Goal: Communication & Community: Participate in discussion

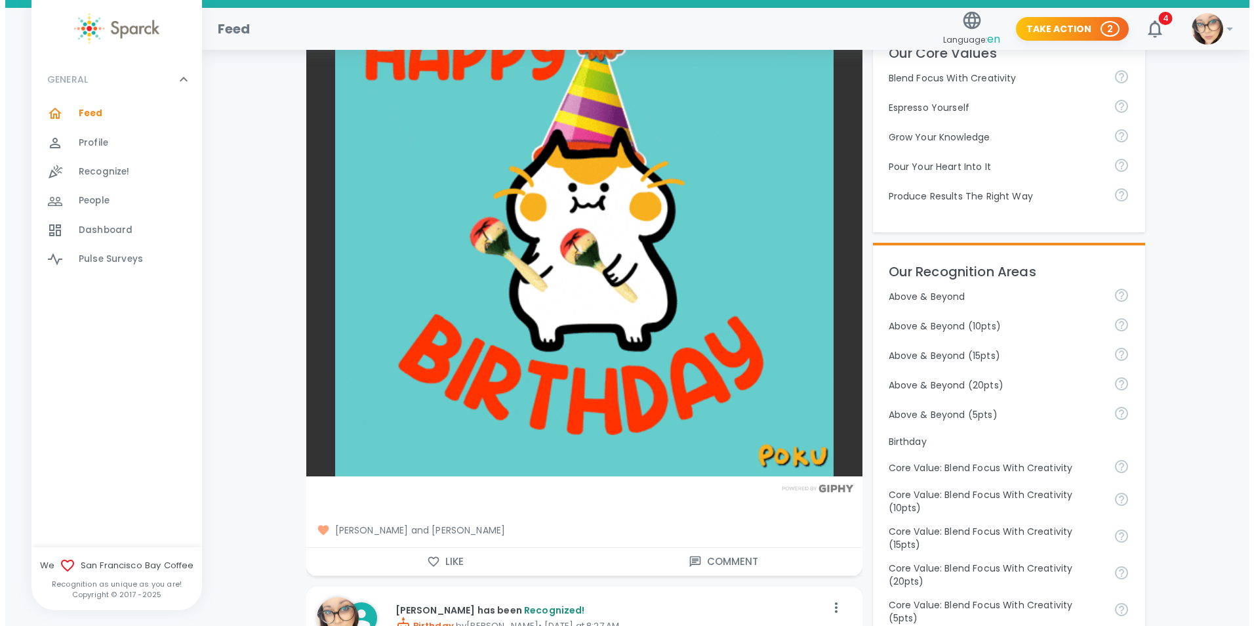
scroll to position [459, 0]
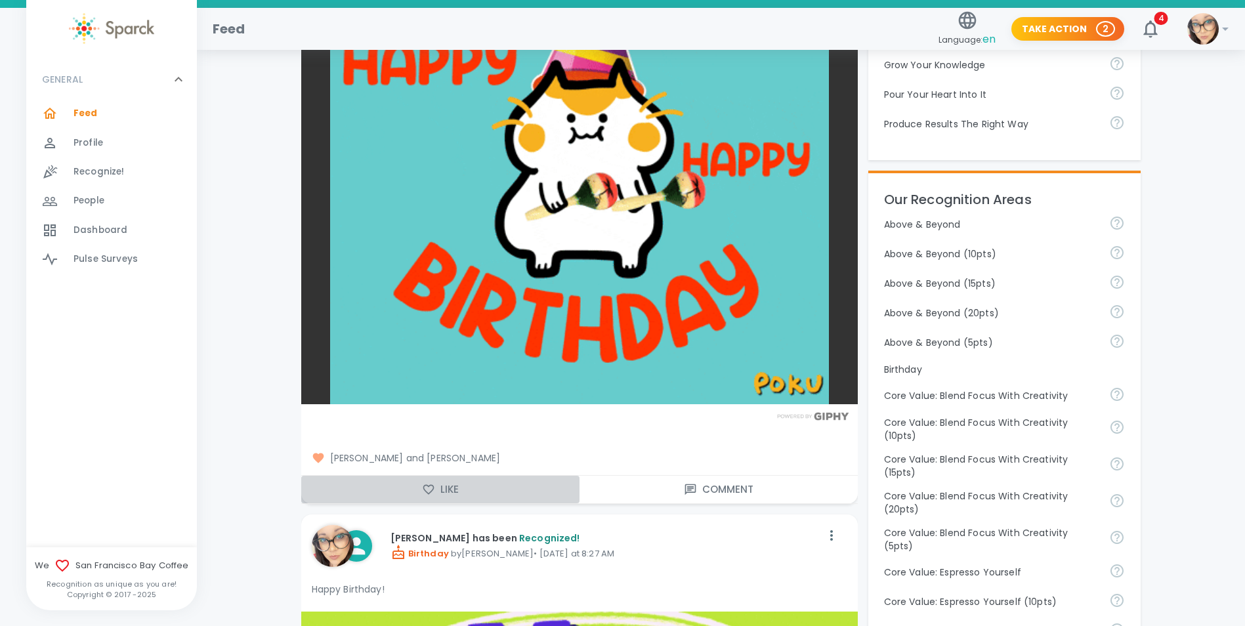
click at [422, 483] on icon "button" at bounding box center [428, 489] width 13 height 13
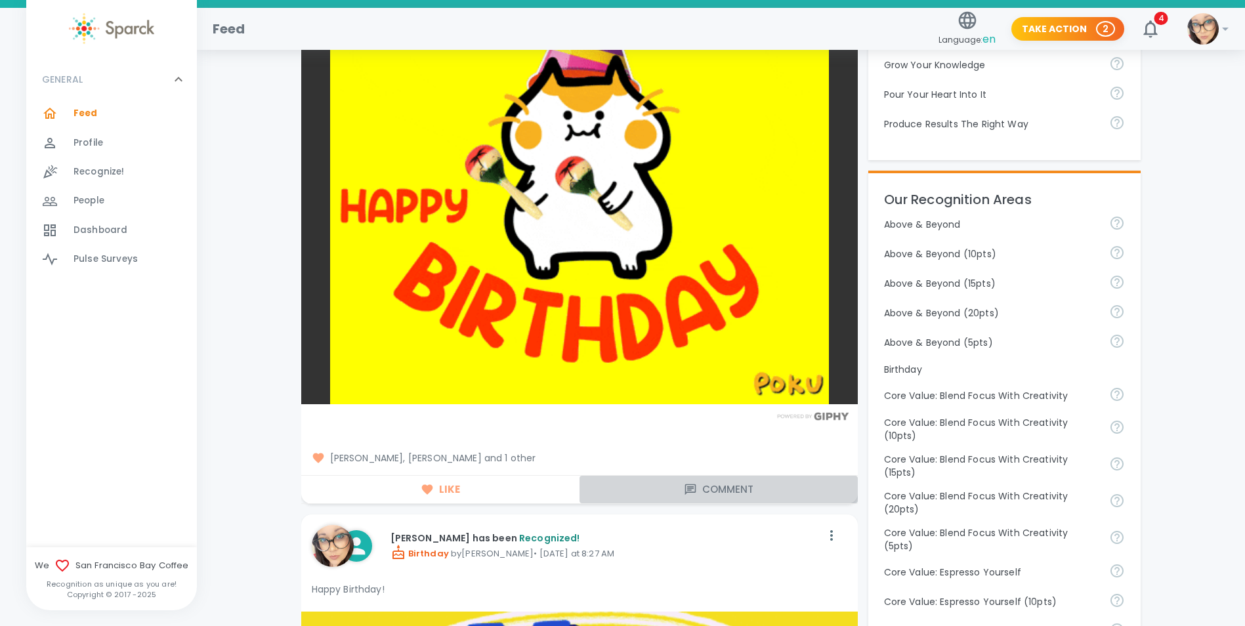
click at [717, 476] on button "Comment" at bounding box center [718, 490] width 278 height 28
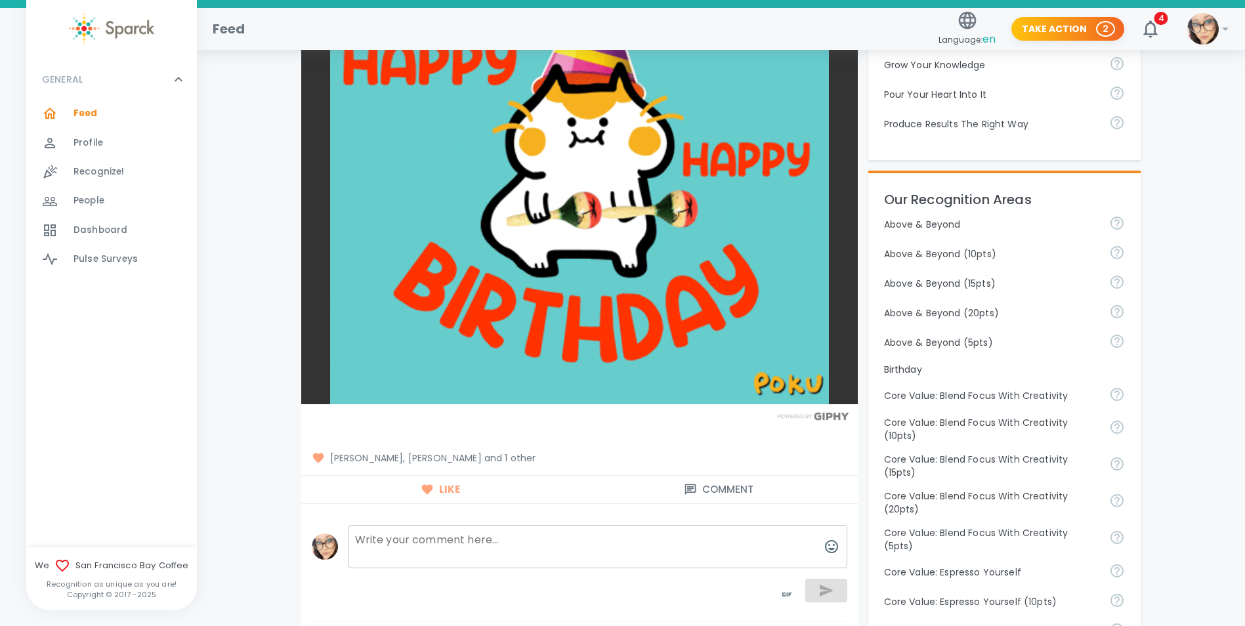
click at [476, 540] on textarea at bounding box center [597, 546] width 499 height 43
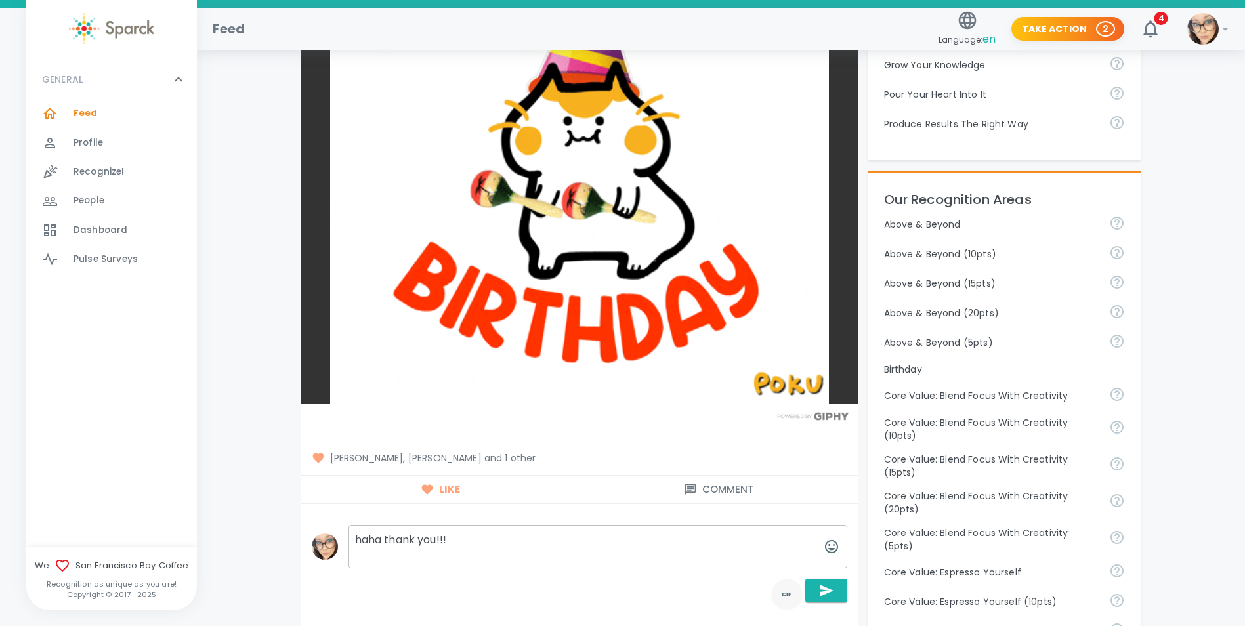
type textarea "haha thank you!!!"
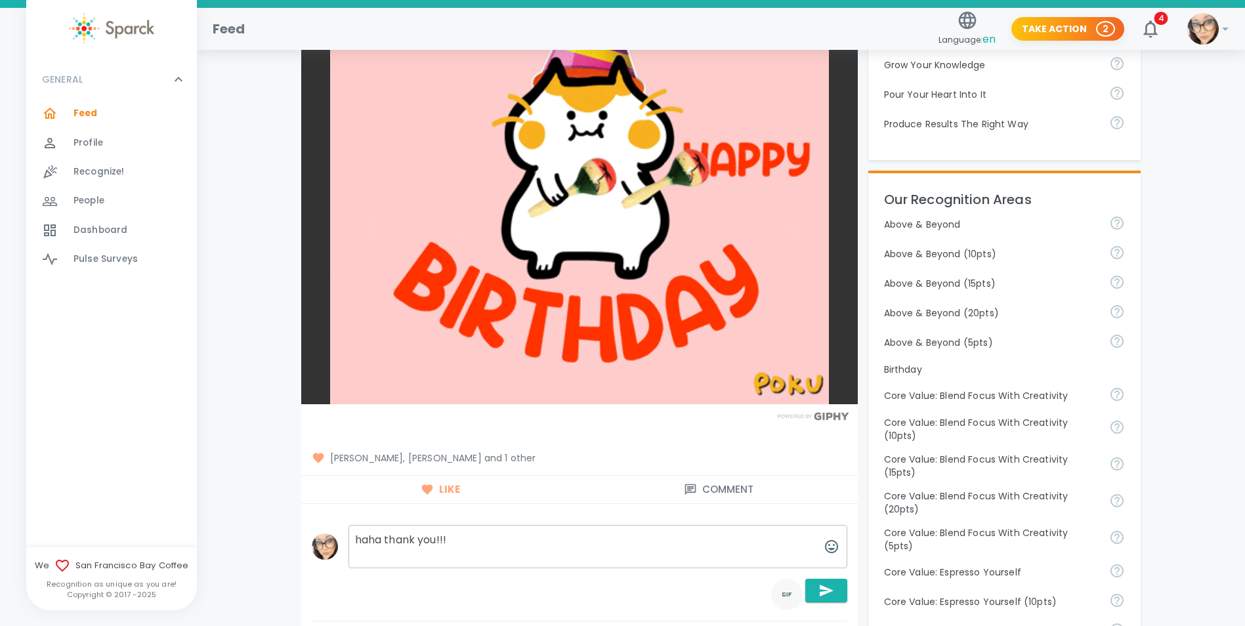
click at [785, 587] on icon "toggle password visibility" at bounding box center [787, 595] width 16 height 16
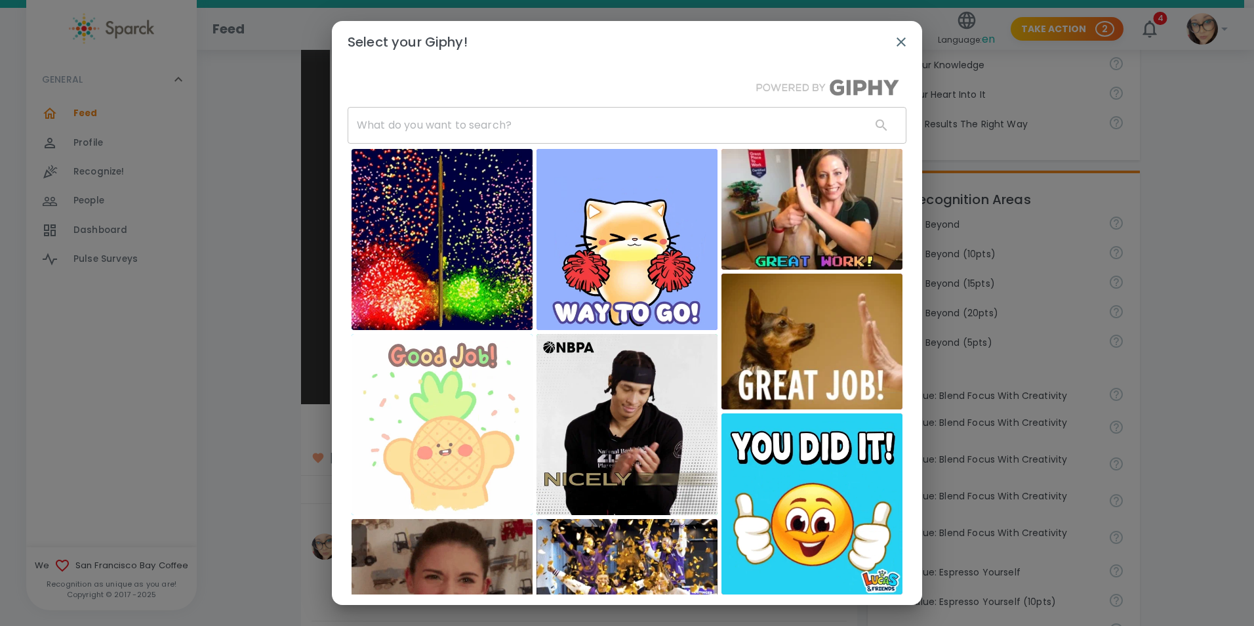
click at [526, 127] on input "text" at bounding box center [604, 125] width 513 height 37
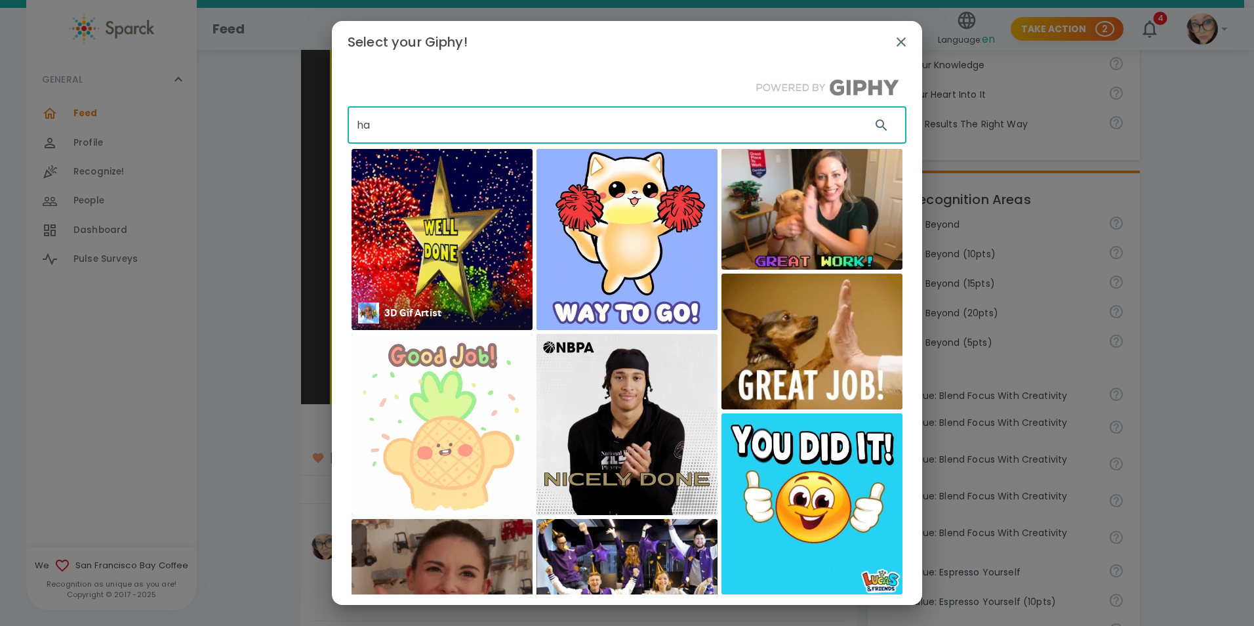
type input "h"
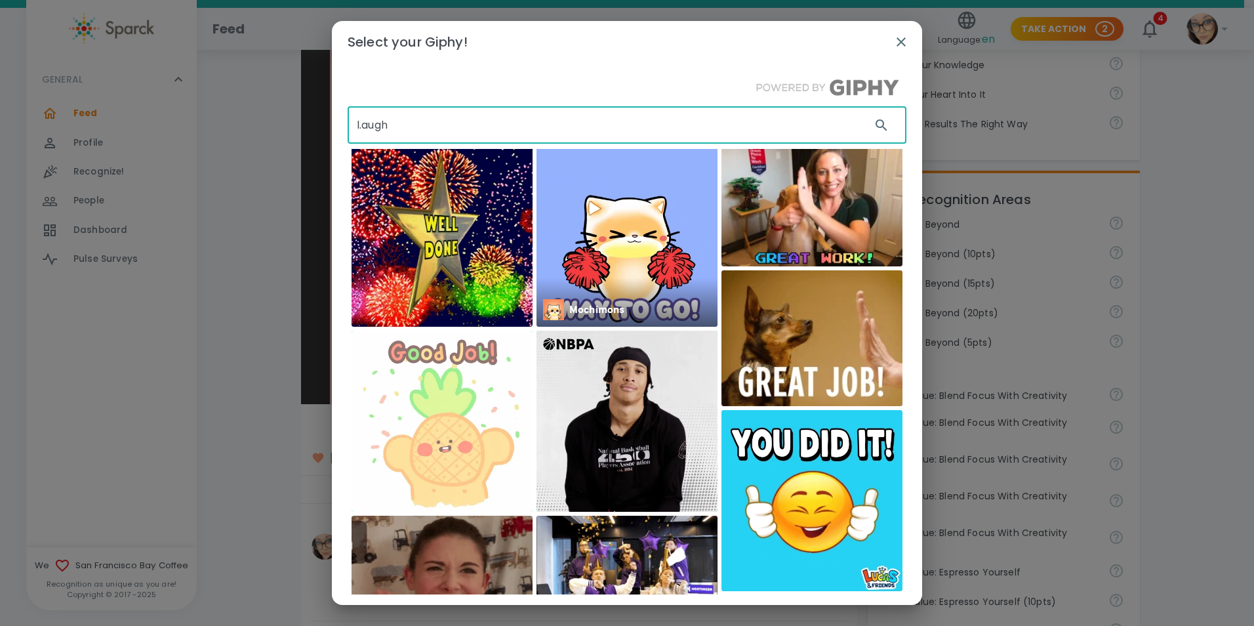
scroll to position [5, 0]
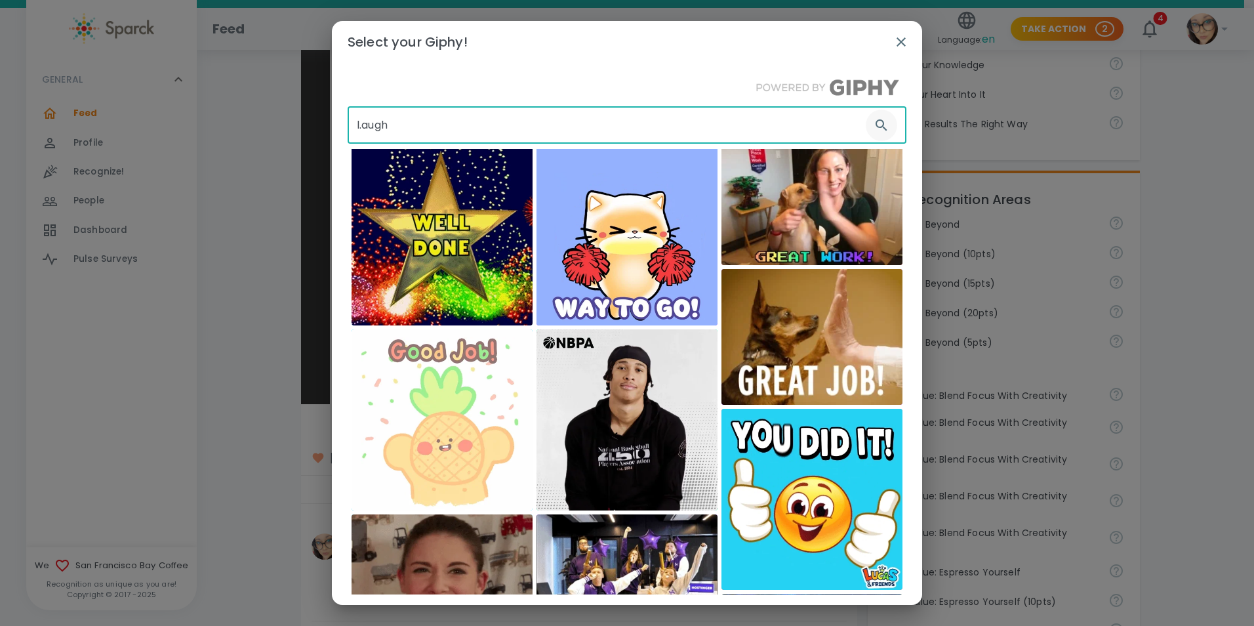
click at [874, 124] on icon "button" at bounding box center [882, 125] width 16 height 16
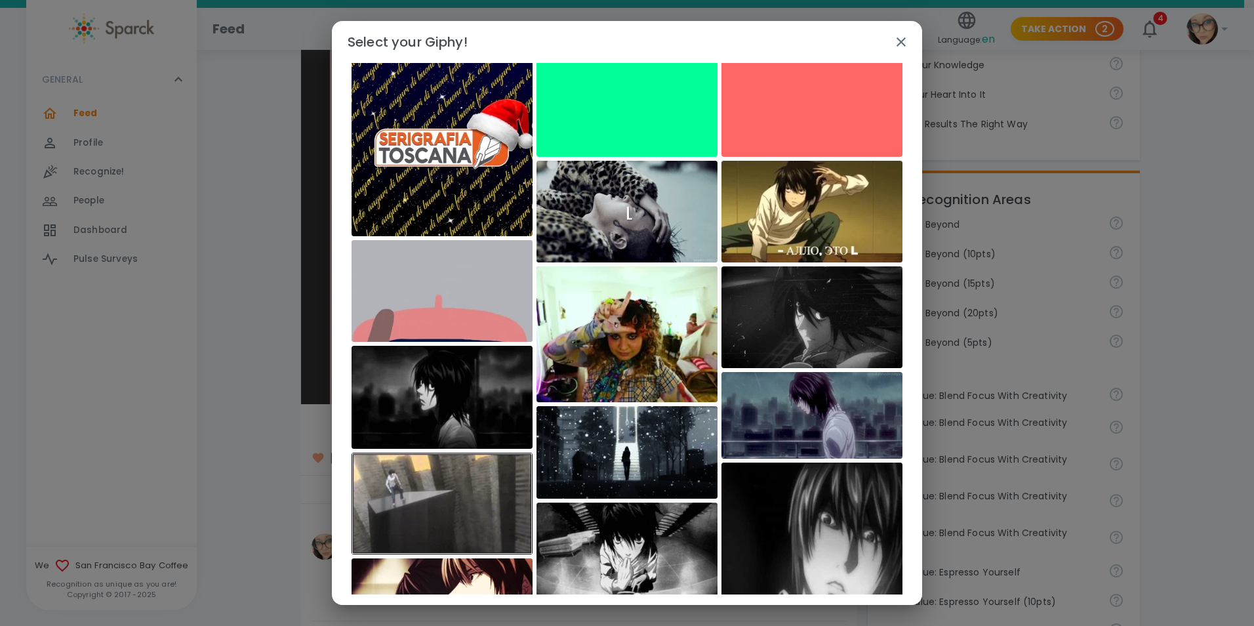
scroll to position [0, 0]
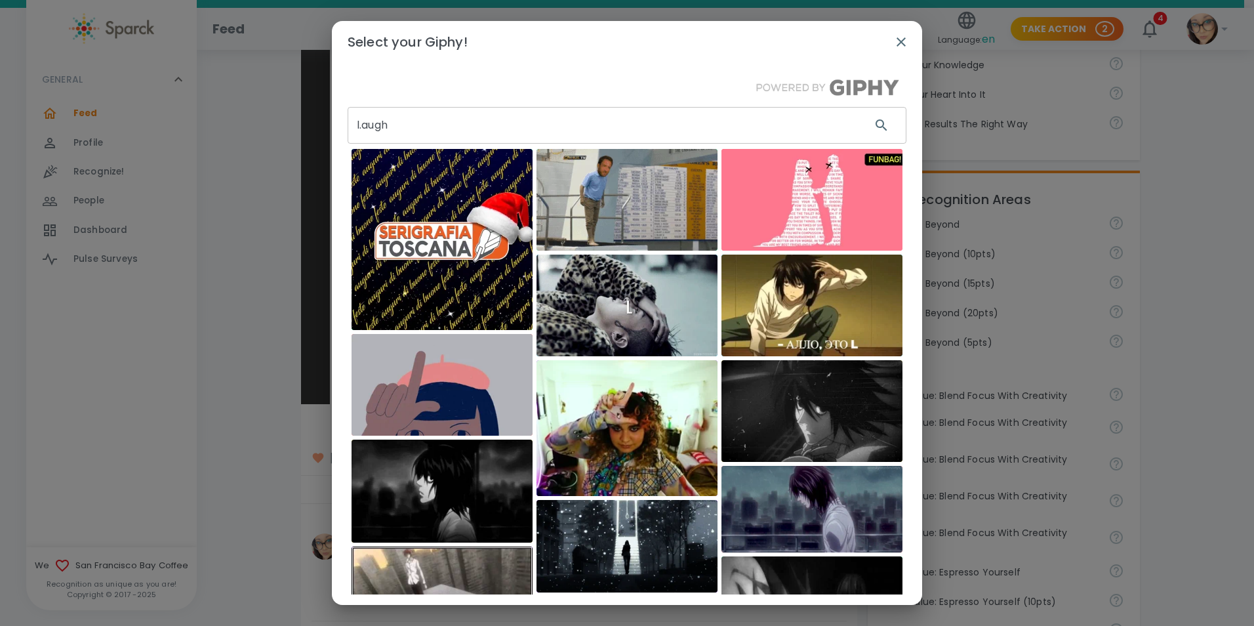
click at [466, 129] on input "l.augh" at bounding box center [604, 125] width 513 height 37
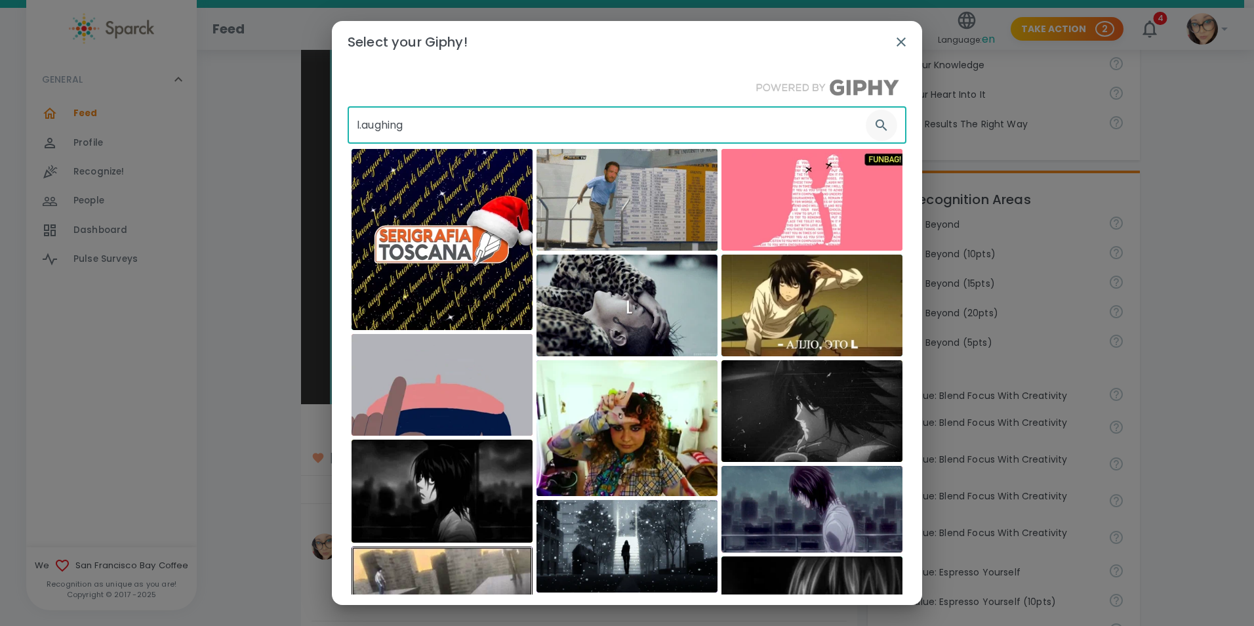
click at [875, 125] on icon "button" at bounding box center [882, 125] width 16 height 16
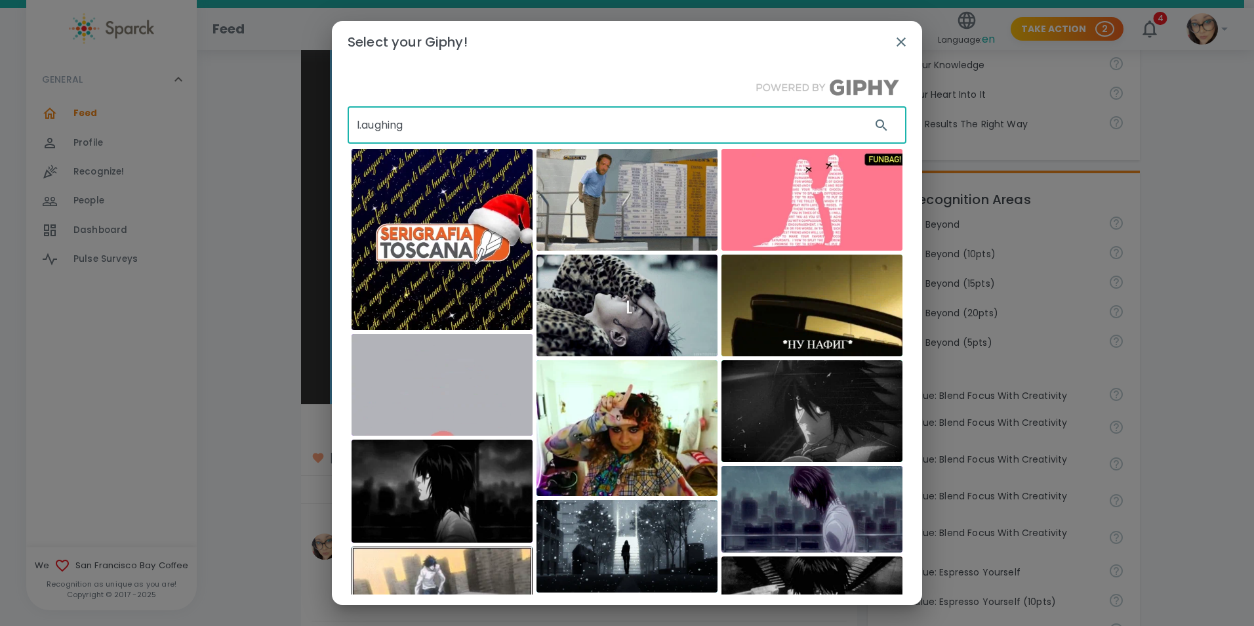
drag, startPoint x: 434, startPoint y: 119, endPoint x: 327, endPoint y: 118, distance: 106.3
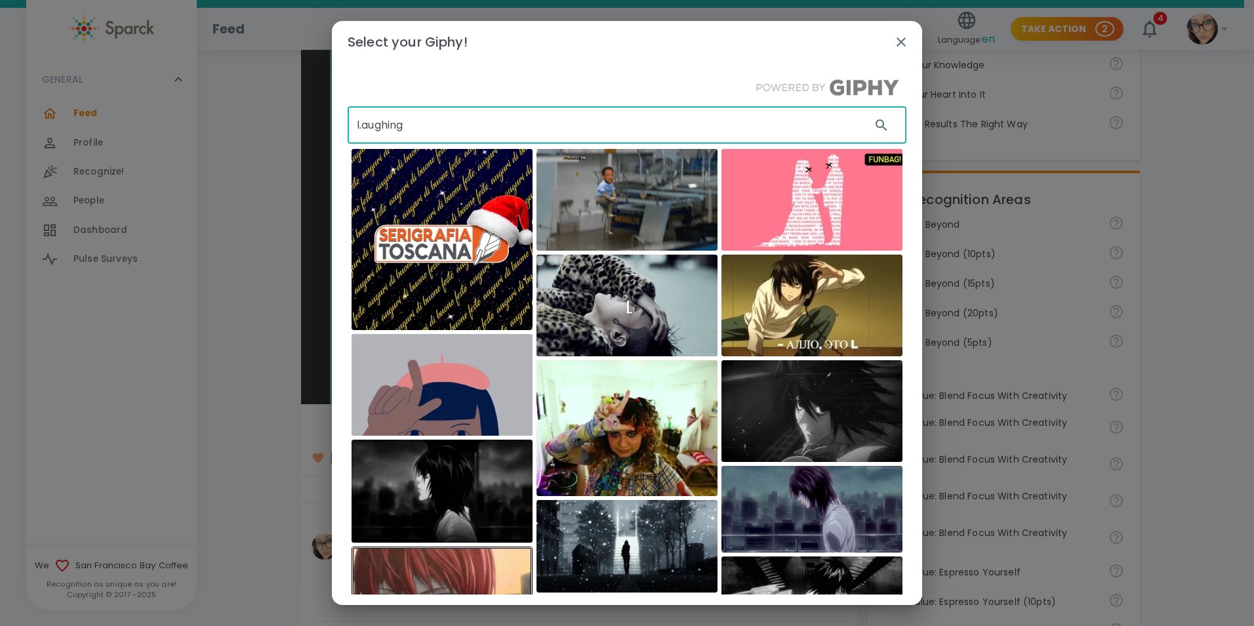
click at [327, 118] on div "Select your Giphy! l.aughing ​ serigrafiatoscana Barstool Sports [PERSON_NAME]" at bounding box center [627, 313] width 1254 height 626
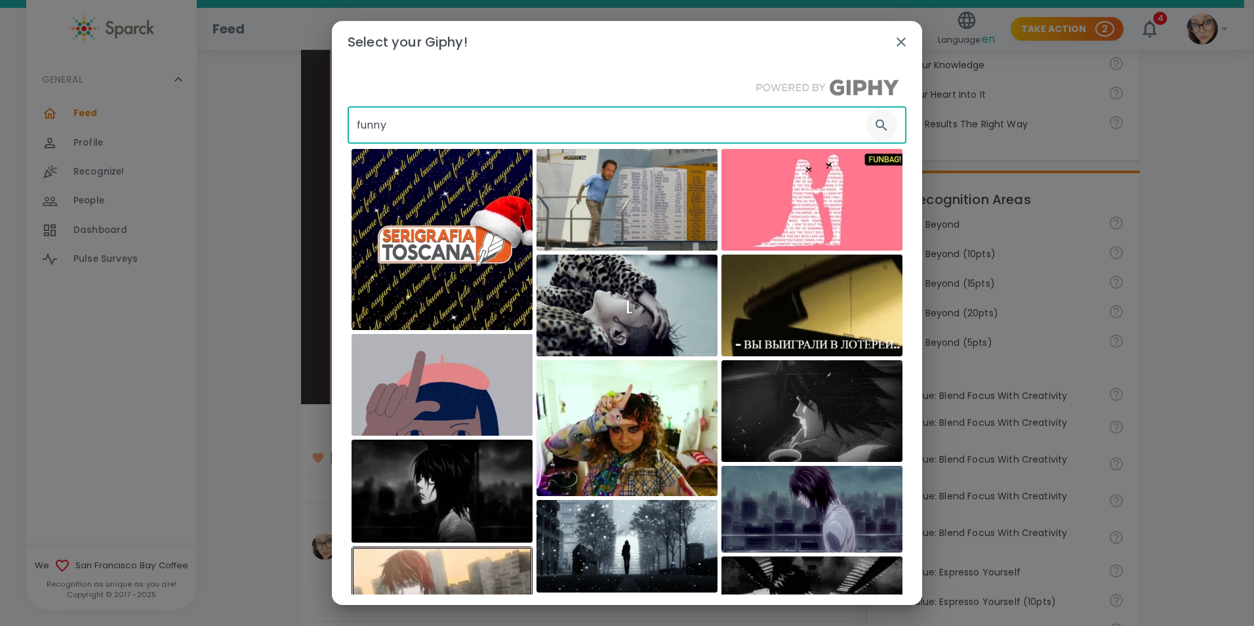
type input "funny"
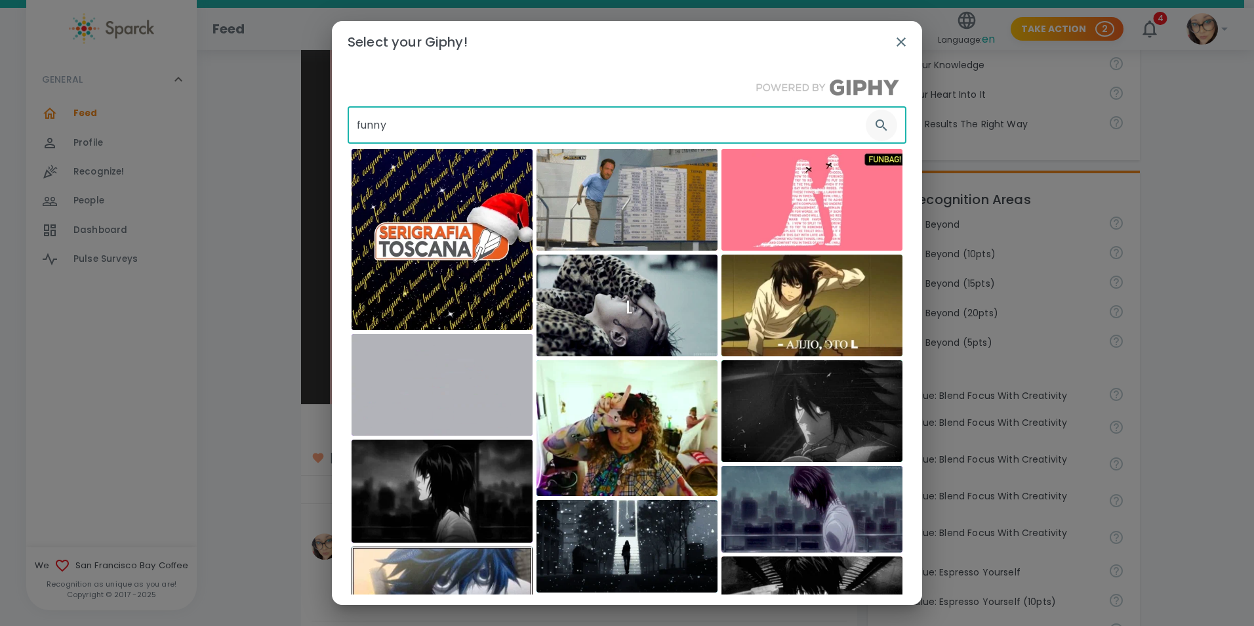
click at [876, 126] on icon "button" at bounding box center [881, 124] width 11 height 11
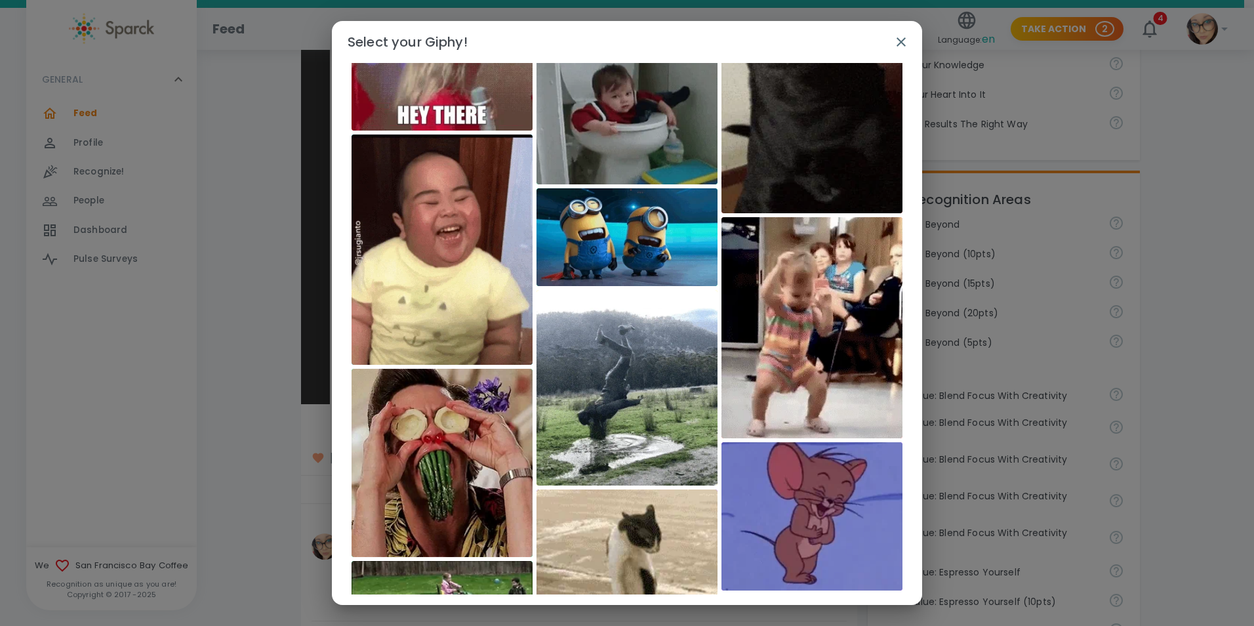
click at [806, 480] on img at bounding box center [812, 516] width 181 height 148
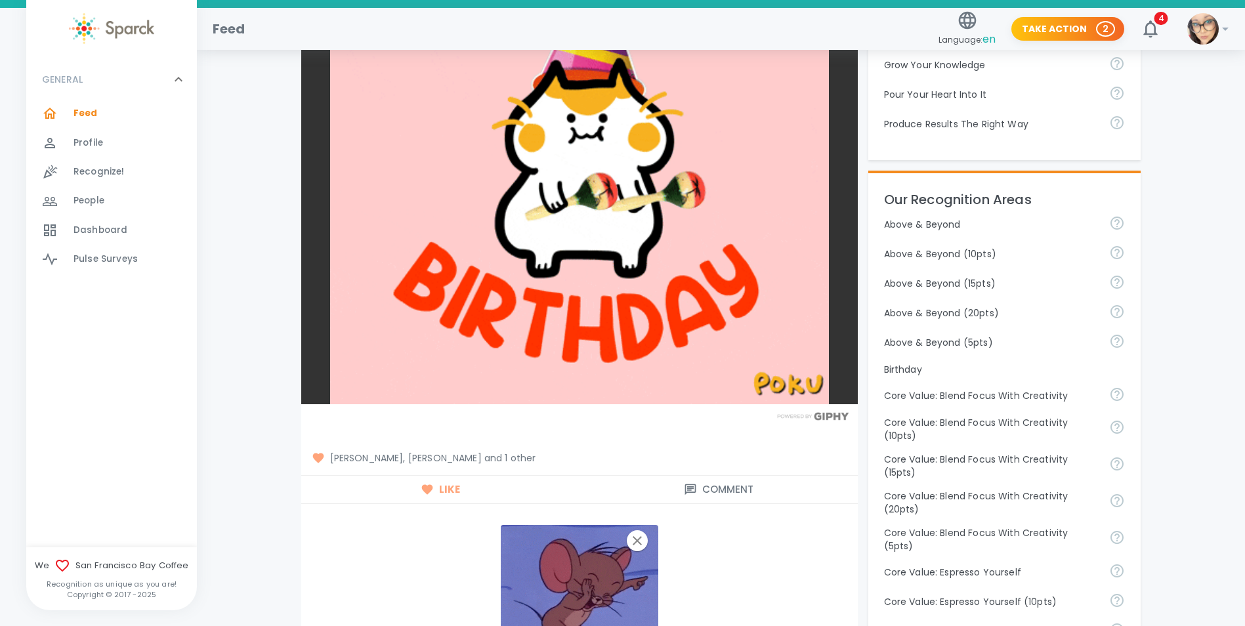
scroll to position [722, 0]
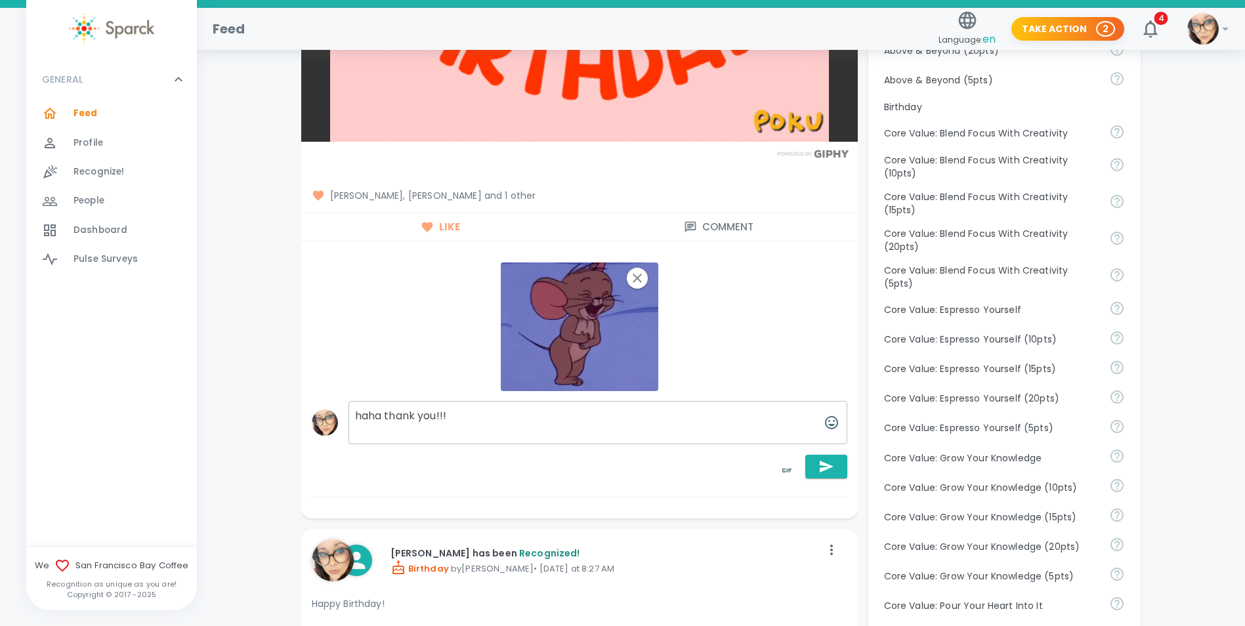
click at [390, 401] on textarea "haha thank you!!!" at bounding box center [597, 422] width 499 height 43
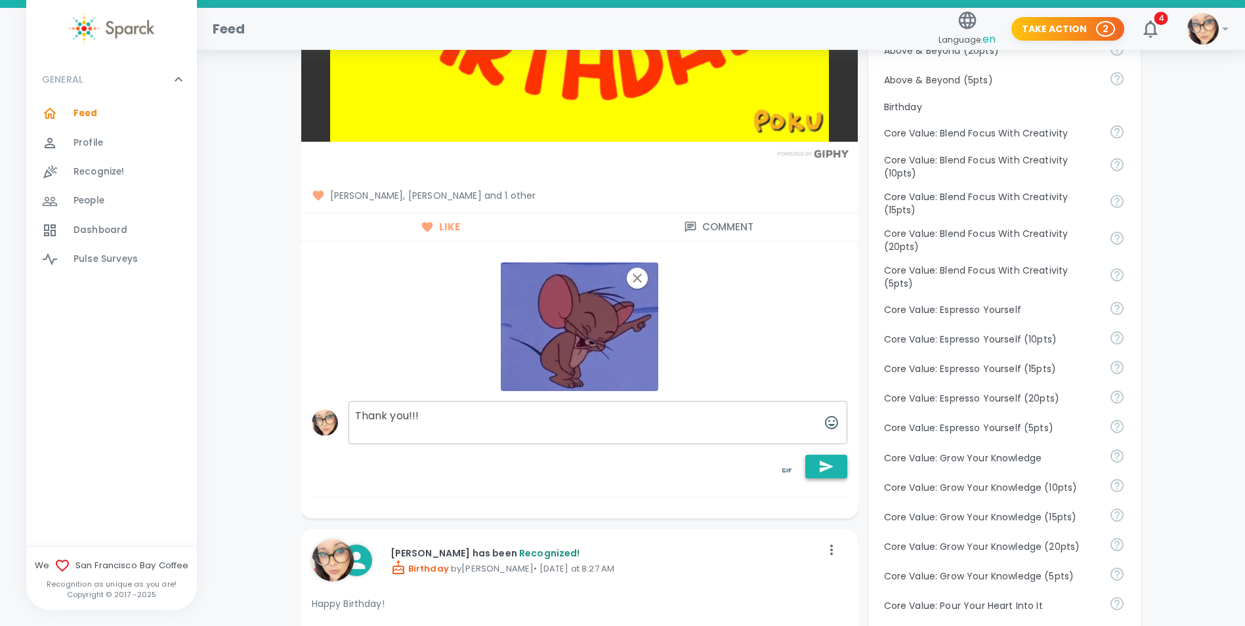
type textarea "Thank you!!!"
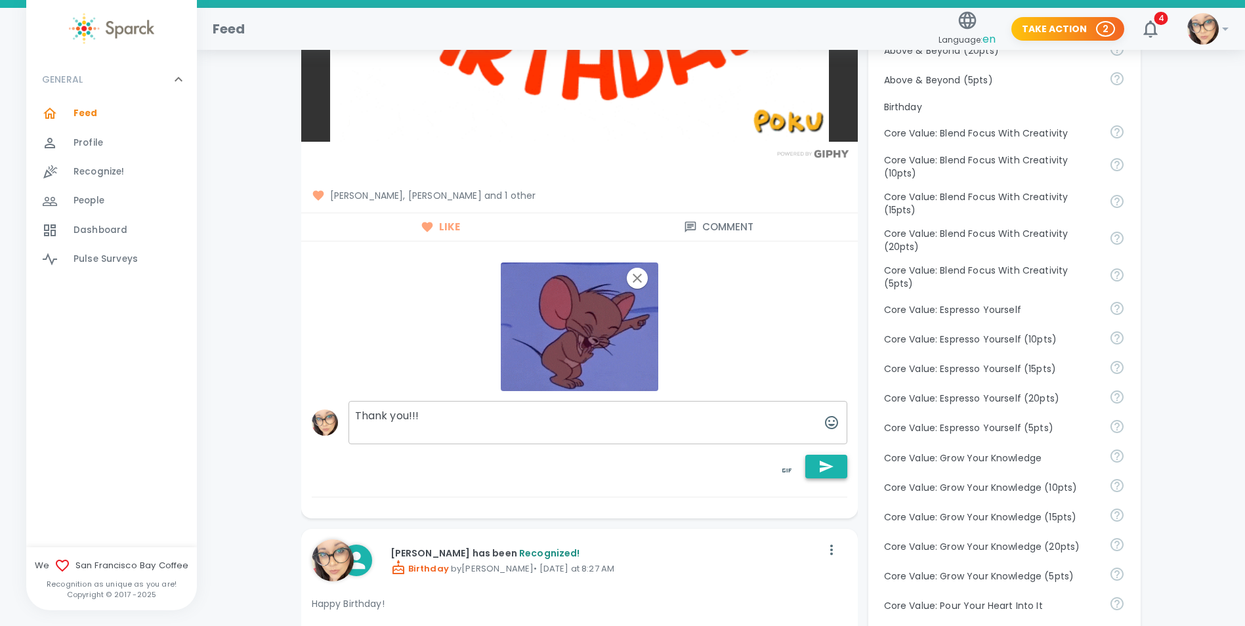
click at [820, 461] on icon "button" at bounding box center [826, 467] width 14 height 12
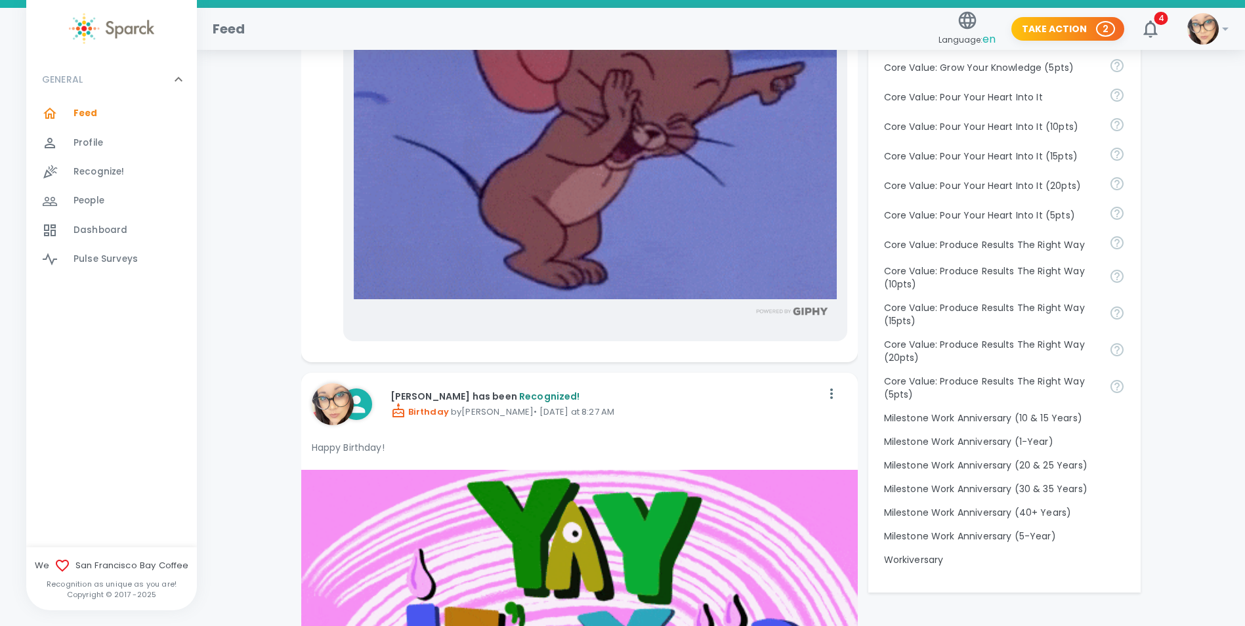
scroll to position [1050, 0]
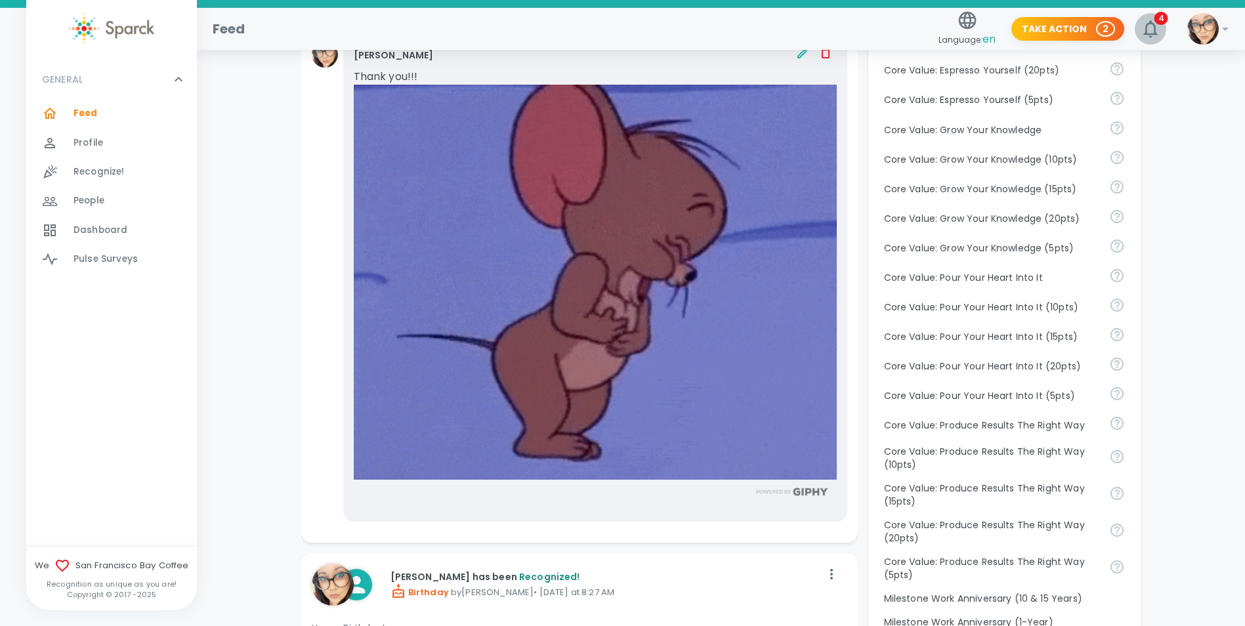
click at [1157, 16] on span "4" at bounding box center [1161, 18] width 14 height 13
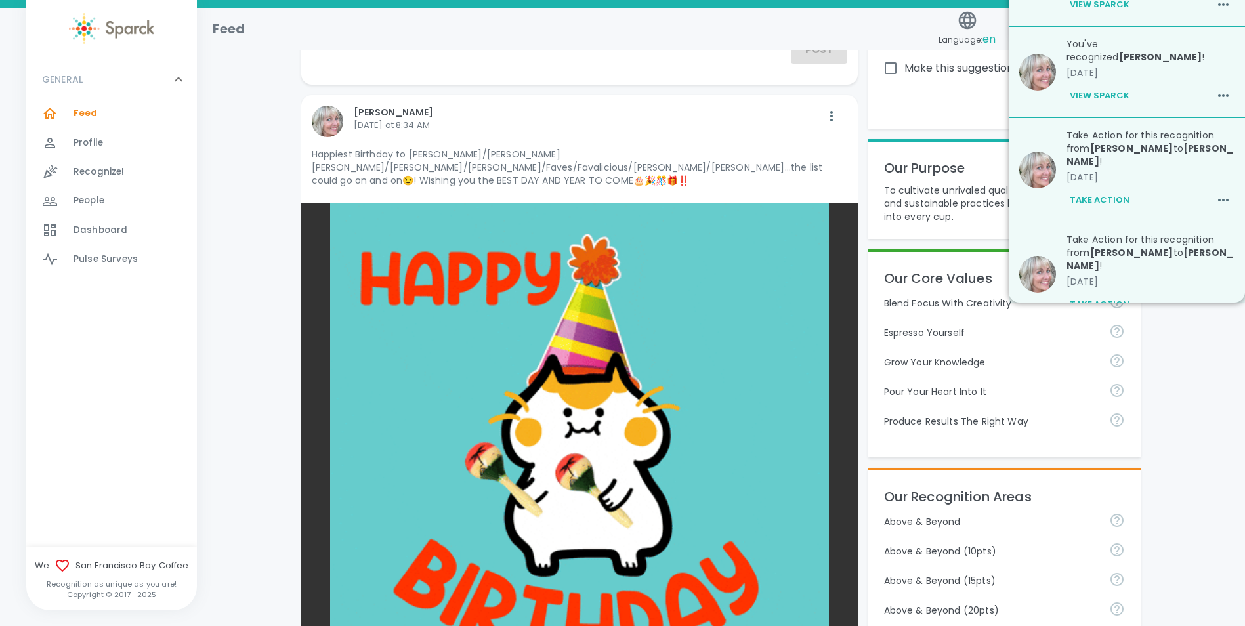
scroll to position [0, 0]
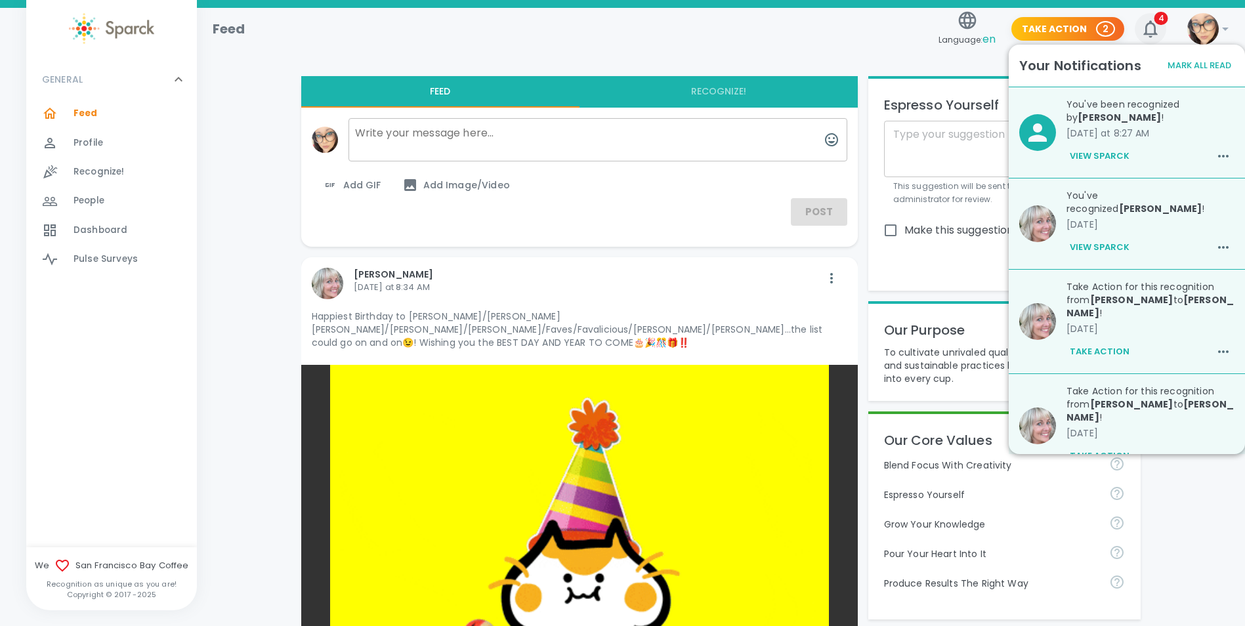
click at [1161, 18] on span "4" at bounding box center [1161, 18] width 14 height 13
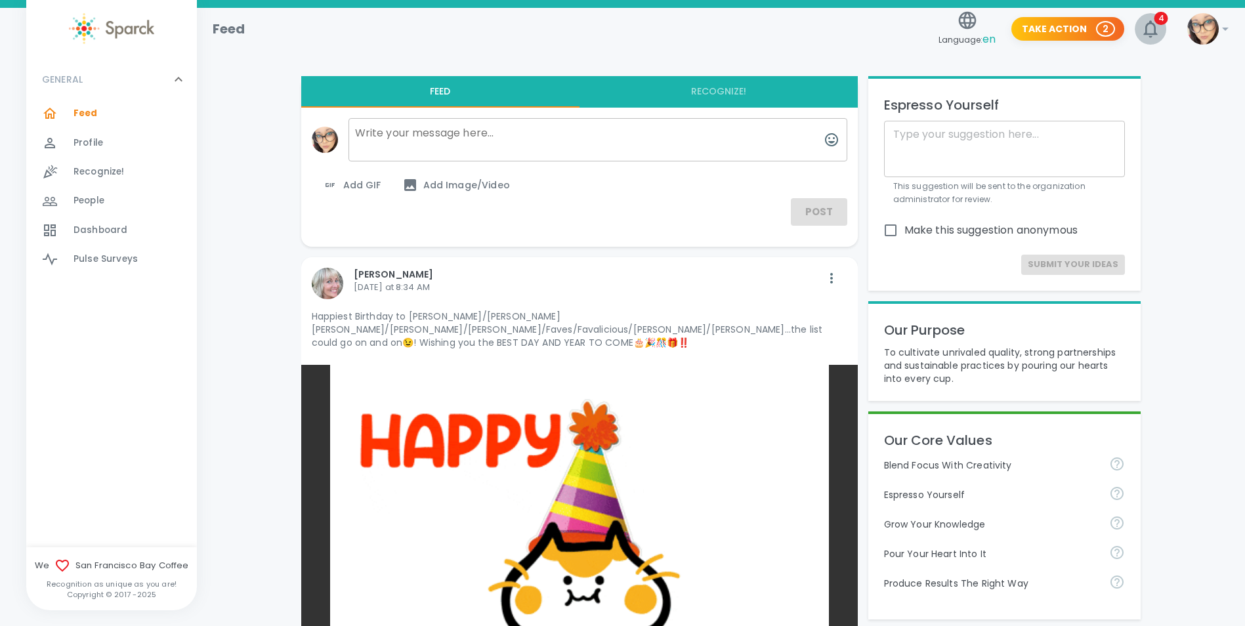
click at [1161, 18] on span "4" at bounding box center [1161, 18] width 14 height 13
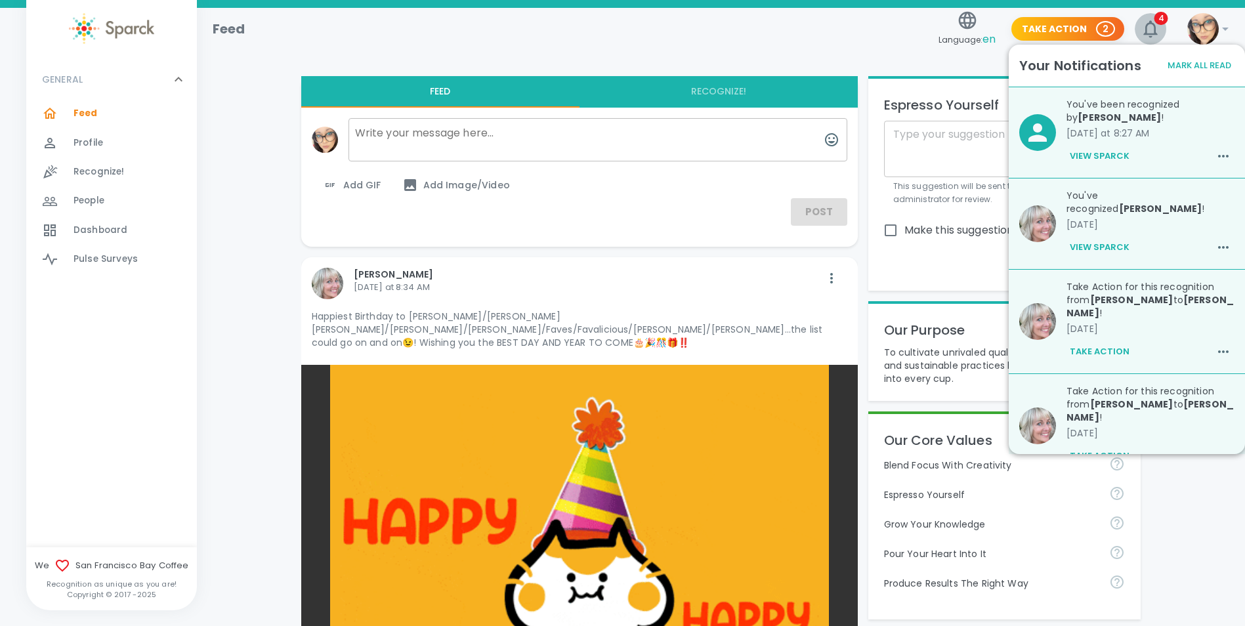
click at [1161, 18] on span "4" at bounding box center [1161, 18] width 14 height 13
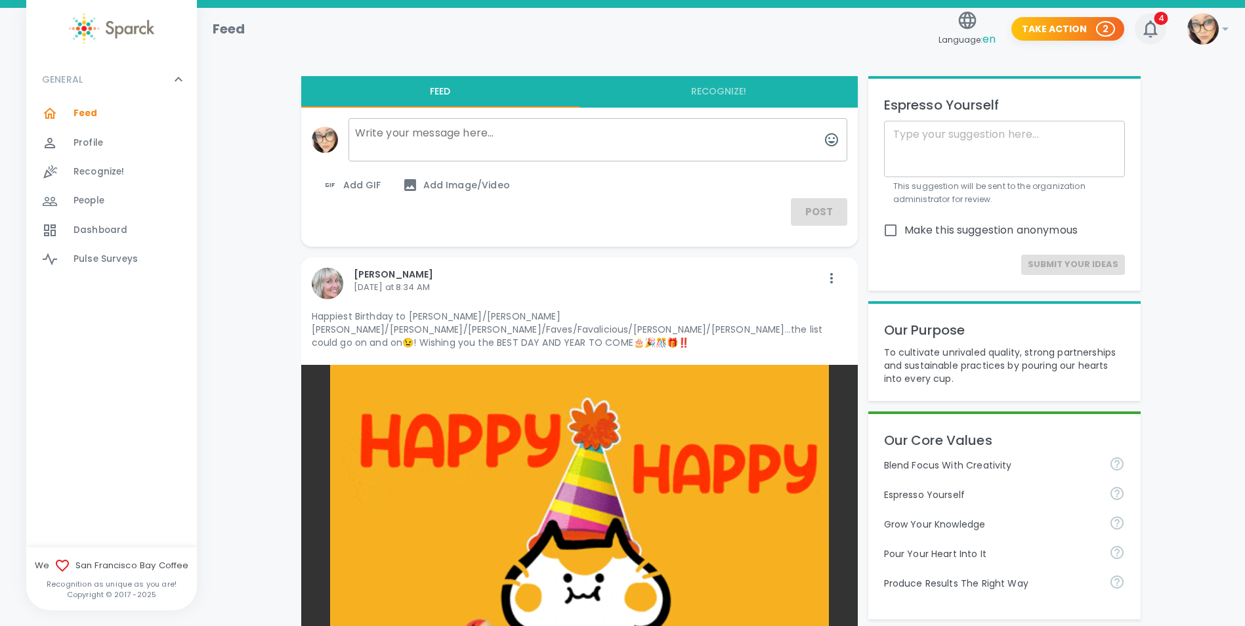
click at [1156, 18] on span "4" at bounding box center [1161, 18] width 14 height 13
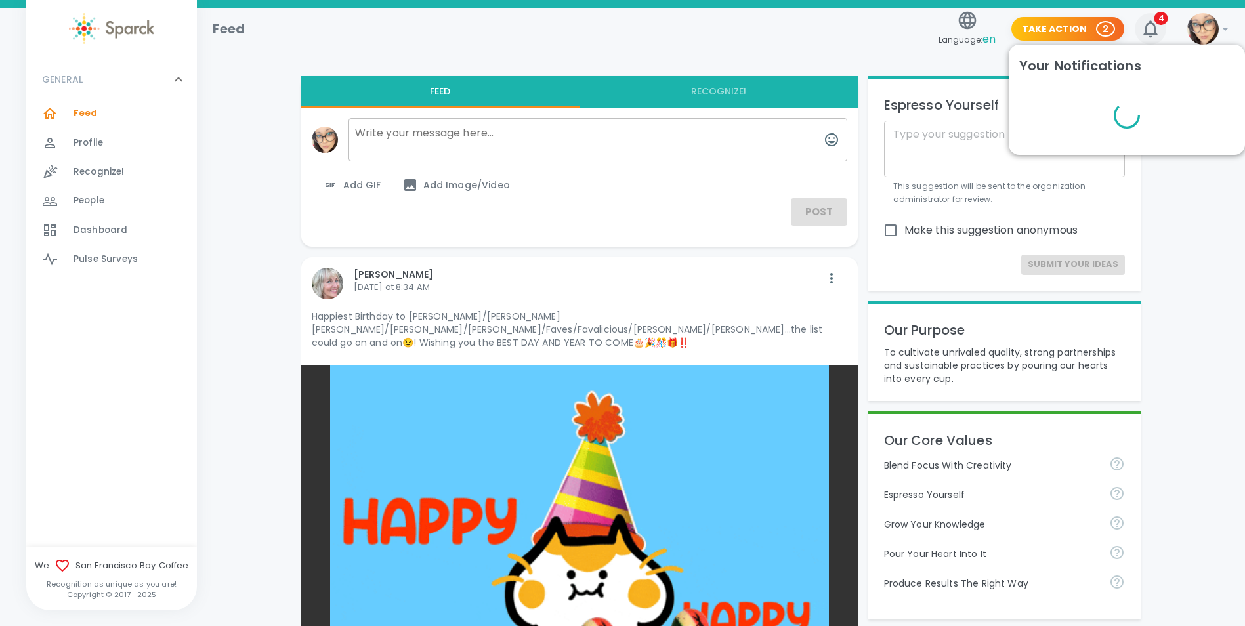
click at [1156, 18] on span "4" at bounding box center [1161, 18] width 14 height 13
